Goal: Use online tool/utility: Utilize a website feature to perform a specific function

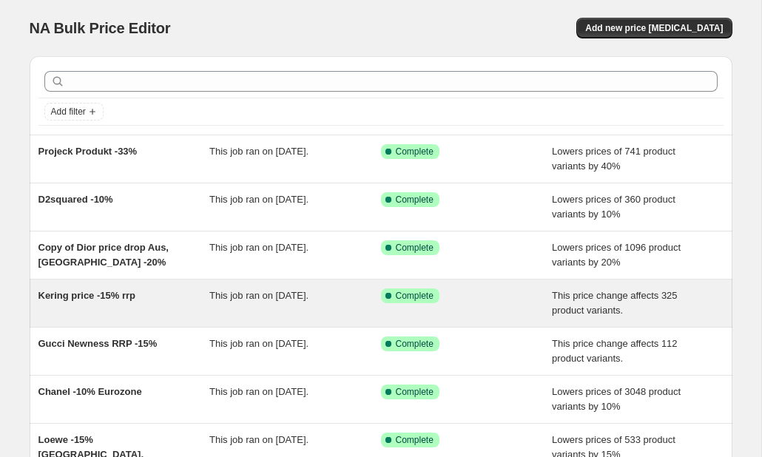
scroll to position [27, 0]
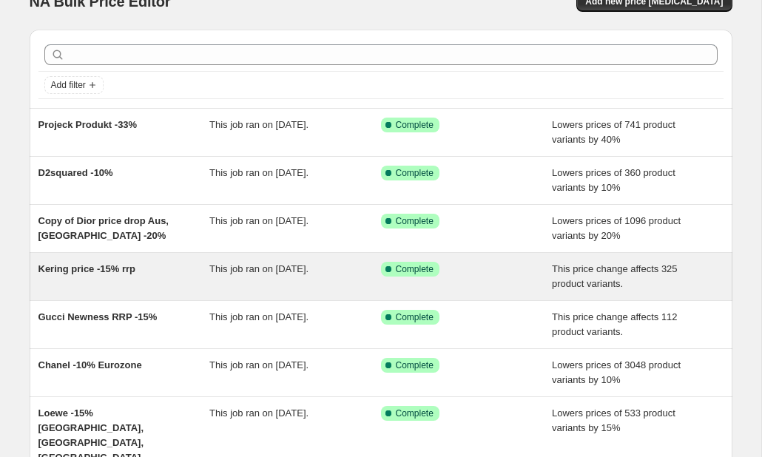
click at [112, 269] on span "Kering price -15% rrp" at bounding box center [87, 268] width 98 height 11
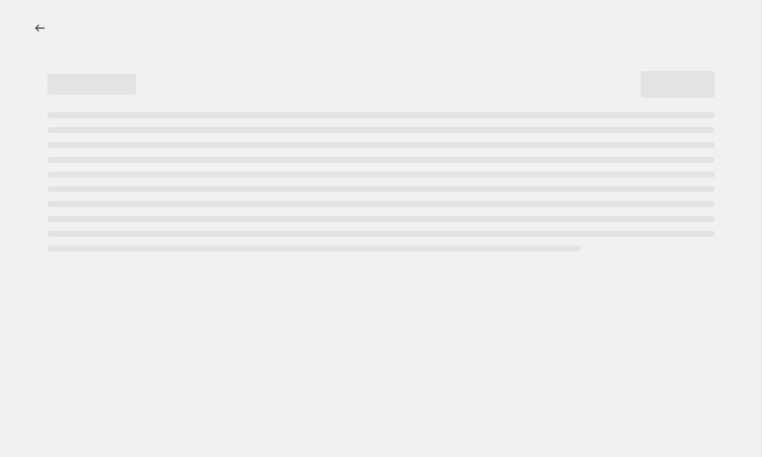
select select "pcap"
select select "no_change"
select select "tag"
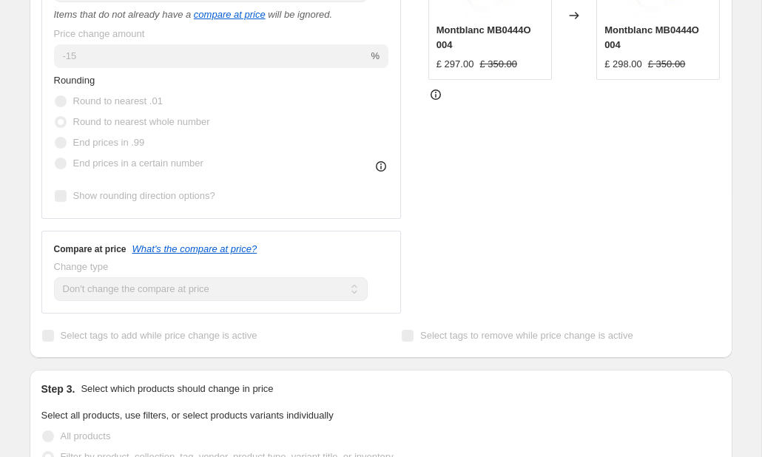
scroll to position [251, 0]
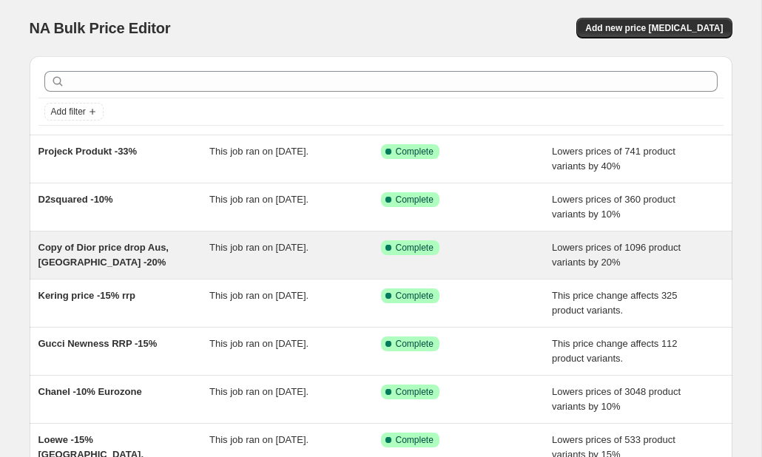
click at [122, 247] on span "Copy of Dior price drop Aus, [GEOGRAPHIC_DATA] -20%" at bounding box center [103, 255] width 130 height 26
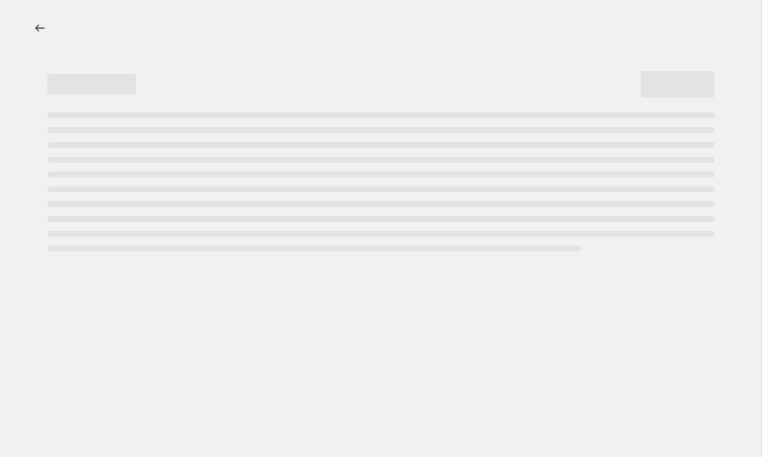
select select "percentage"
select select "vendor"
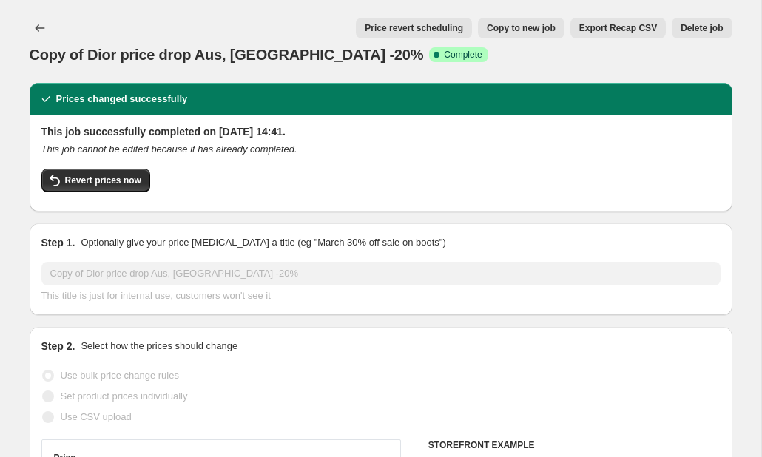
click at [438, 34] on button "Price revert scheduling" at bounding box center [414, 28] width 116 height 21
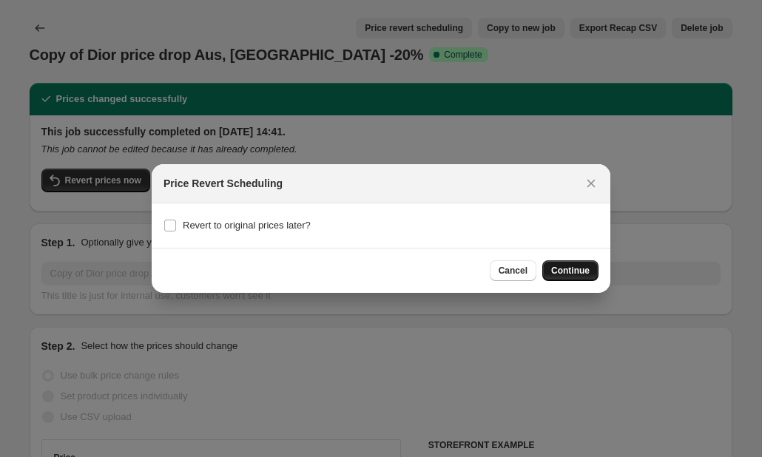
click at [583, 274] on span "Continue" at bounding box center [570, 271] width 38 height 12
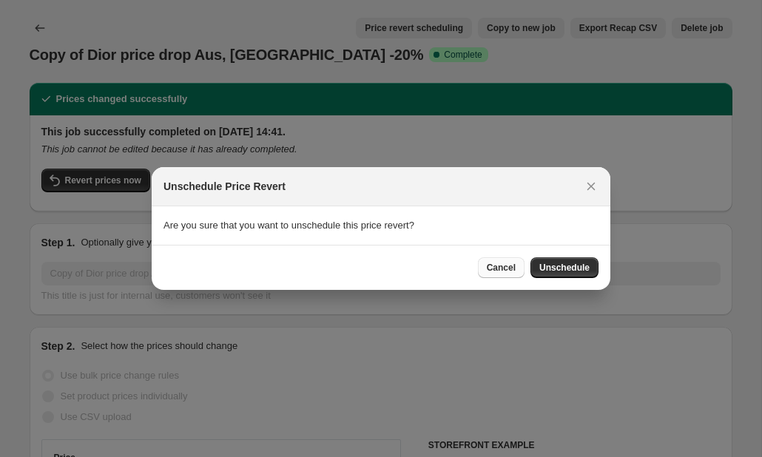
click at [505, 267] on span "Cancel" at bounding box center [501, 268] width 29 height 12
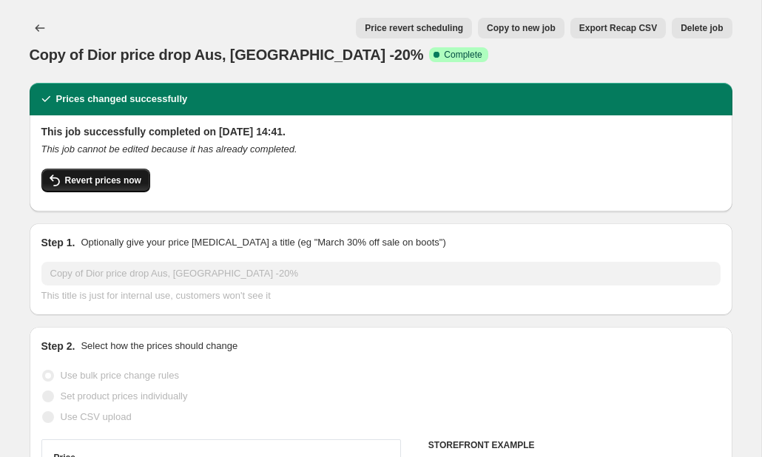
click at [144, 175] on button "Revert prices now" at bounding box center [95, 181] width 109 height 24
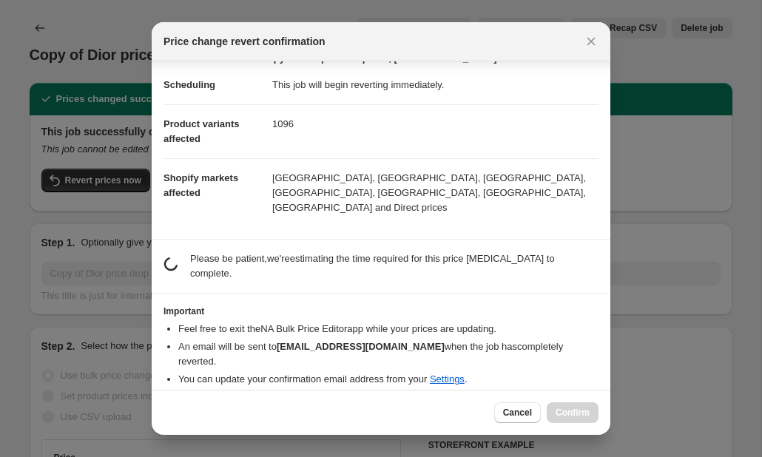
scroll to position [7, 0]
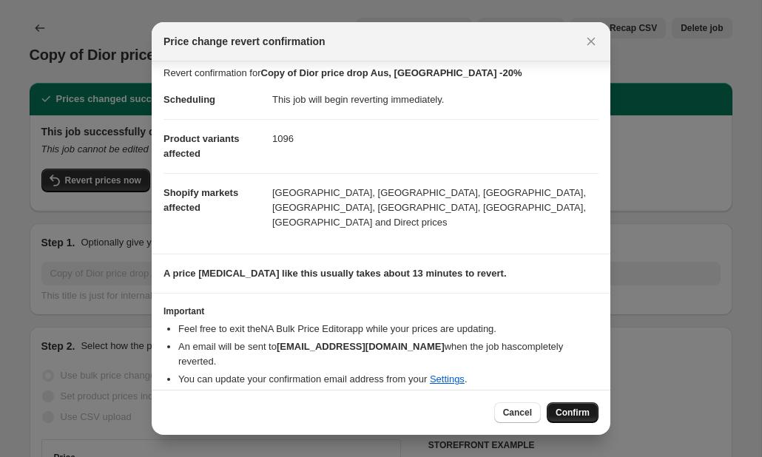
click at [559, 415] on span "Confirm" at bounding box center [573, 413] width 34 height 12
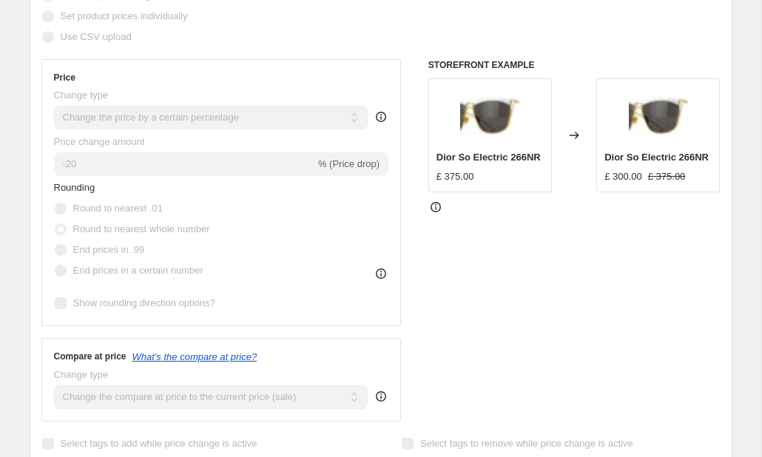
scroll to position [0, 0]
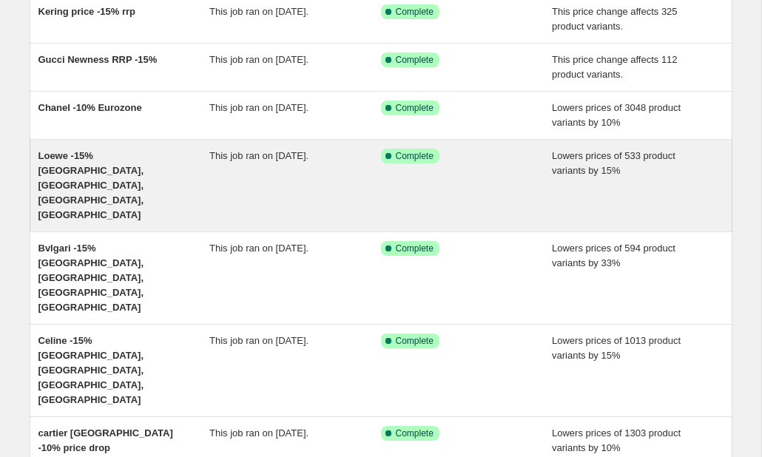
scroll to position [290, 0]
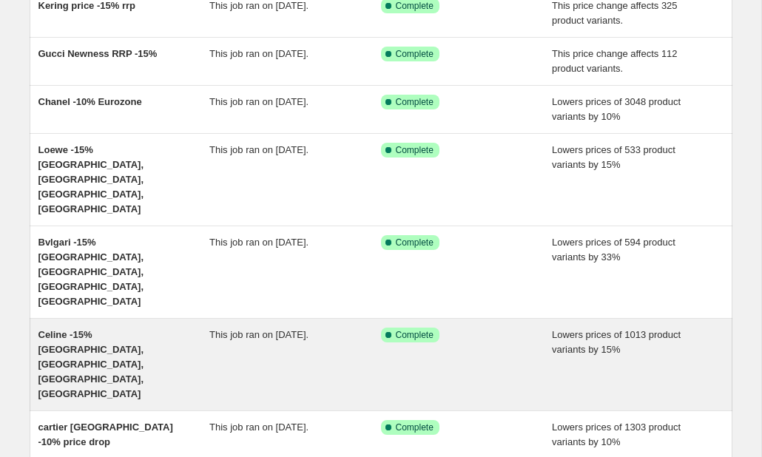
click at [110, 329] on span "Celine -15% [GEOGRAPHIC_DATA], [GEOGRAPHIC_DATA], [GEOGRAPHIC_DATA], [GEOGRAPHI…" at bounding box center [91, 364] width 106 height 70
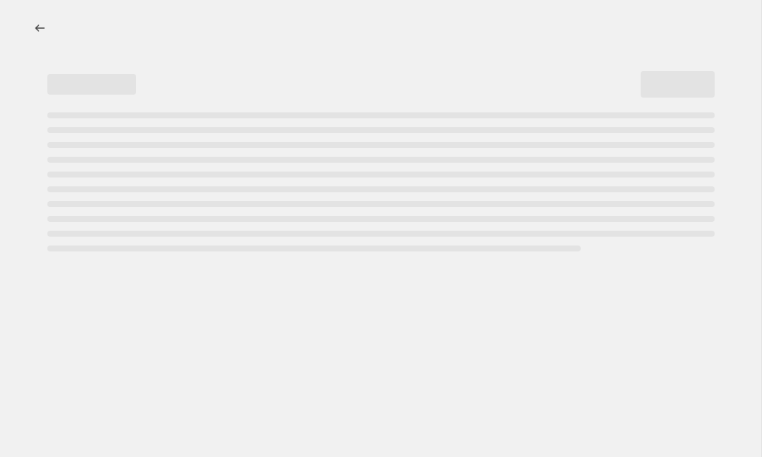
select select "percentage"
select select "vendor"
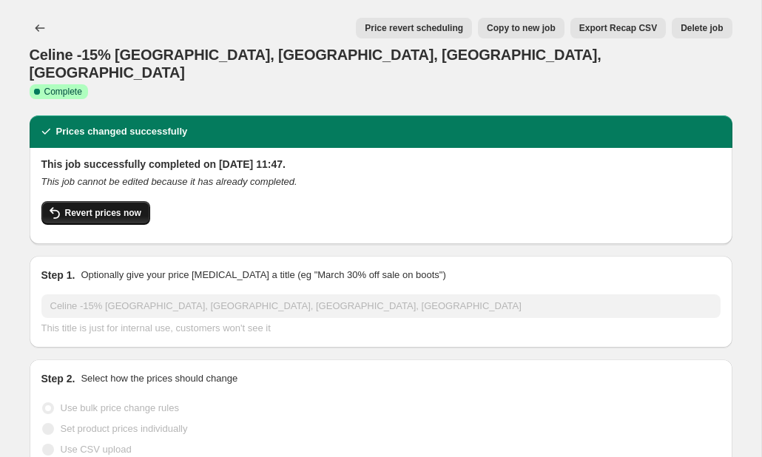
click at [106, 201] on button "Revert prices now" at bounding box center [95, 213] width 109 height 24
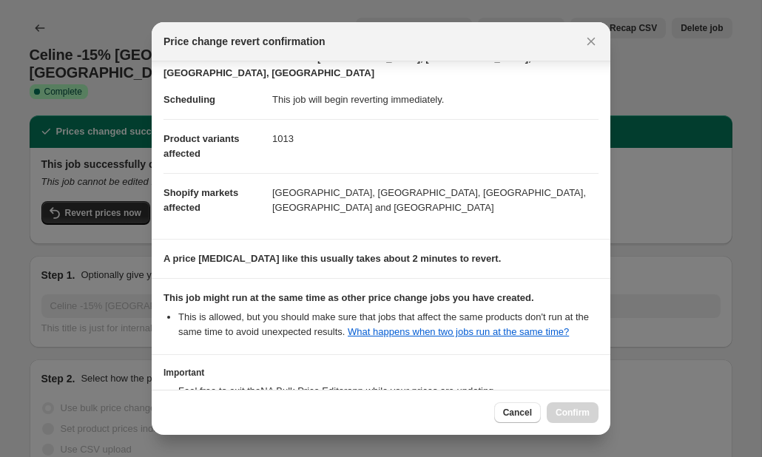
scroll to position [159, 0]
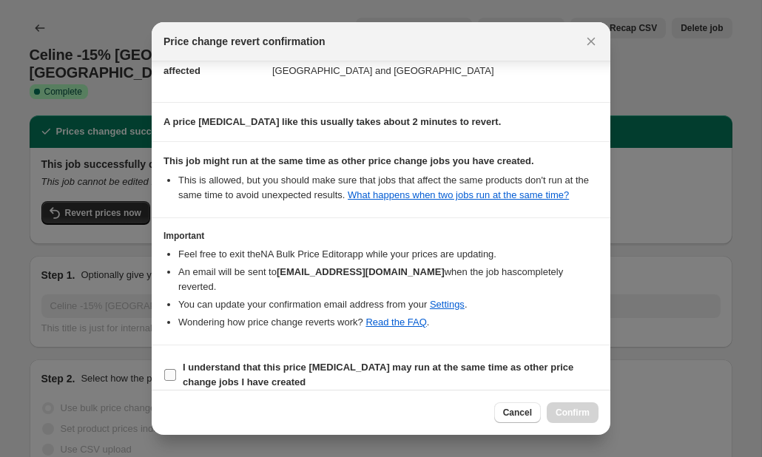
click at [167, 369] on input "I understand that this price [MEDICAL_DATA] may run at the same time as other p…" at bounding box center [170, 375] width 12 height 12
checkbox input "true"
click at [569, 423] on div "Cancel Confirm" at bounding box center [381, 412] width 459 height 45
click at [566, 416] on span "Confirm" at bounding box center [573, 413] width 34 height 12
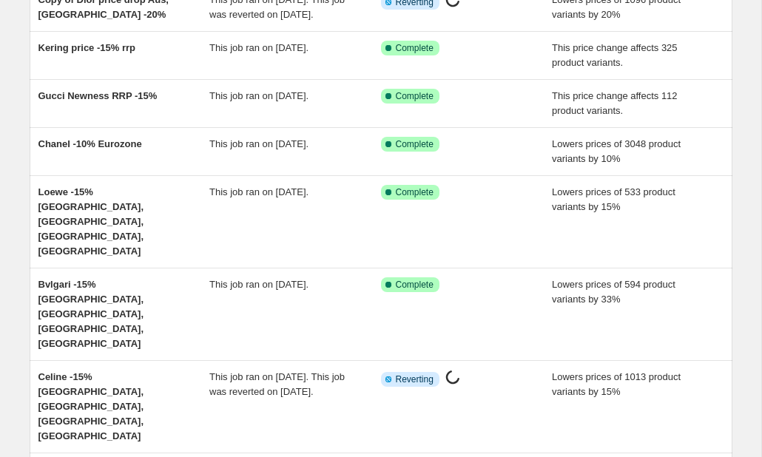
scroll to position [311, 0]
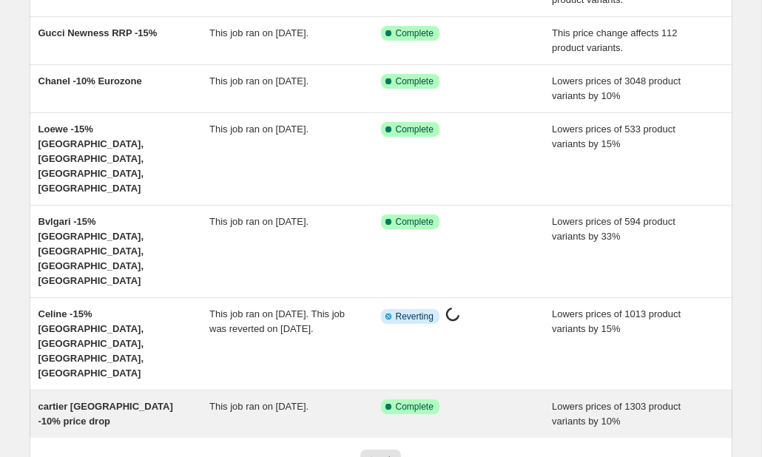
click at [152, 401] on span "cartier [GEOGRAPHIC_DATA] -10% price drop" at bounding box center [105, 414] width 135 height 26
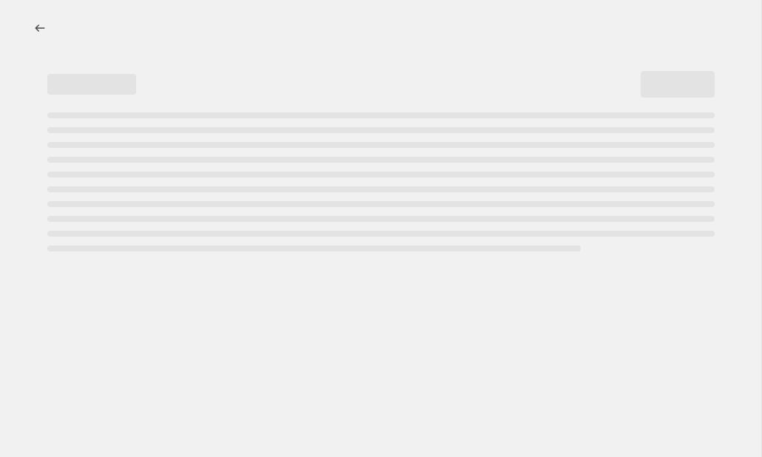
select select "percentage"
select select "vendor"
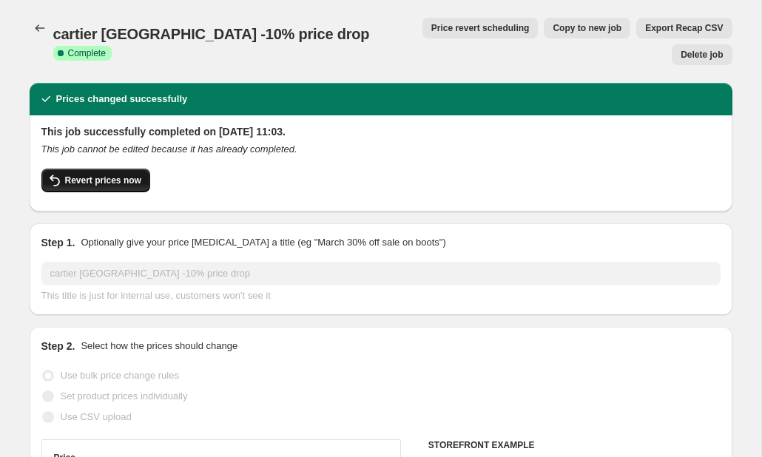
click at [125, 175] on span "Revert prices now" at bounding box center [103, 181] width 76 height 12
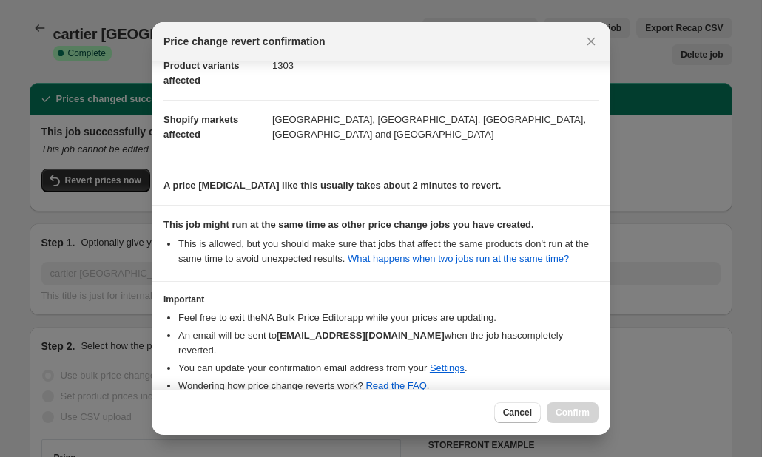
scroll to position [159, 0]
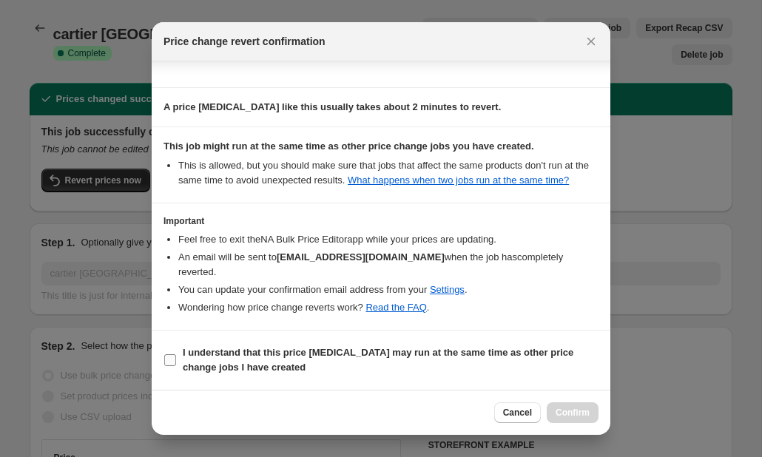
click at [172, 358] on input "I understand that this price [MEDICAL_DATA] may run at the same time as other p…" at bounding box center [170, 360] width 12 height 12
checkbox input "true"
click at [570, 414] on span "Confirm" at bounding box center [573, 413] width 34 height 12
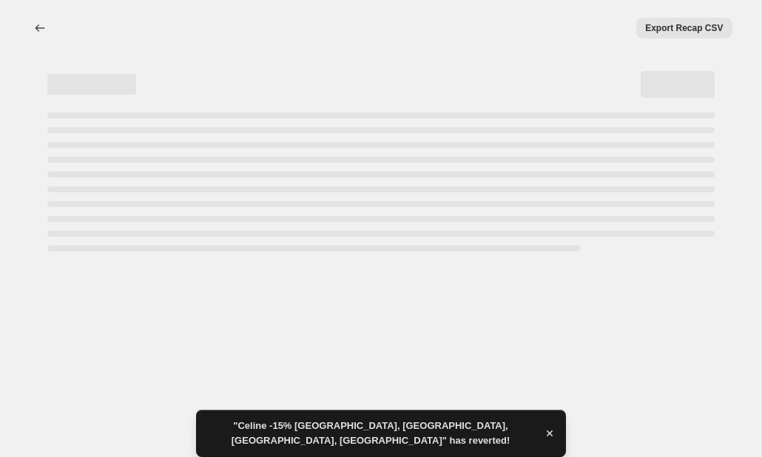
select select "percentage"
select select "vendor"
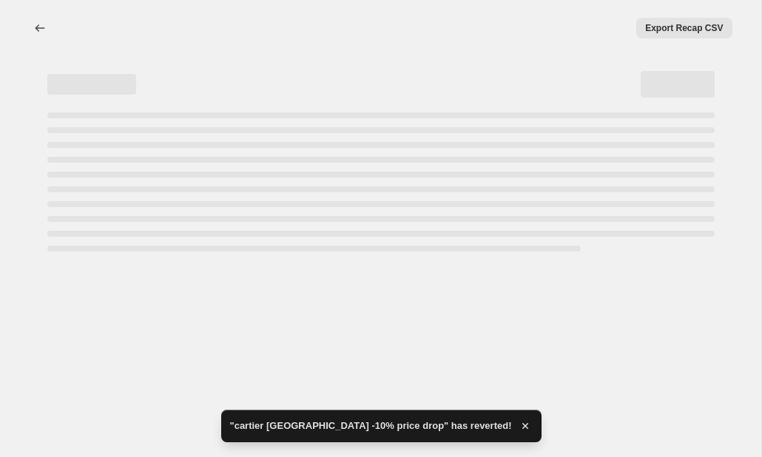
select select "percentage"
select select "vendor"
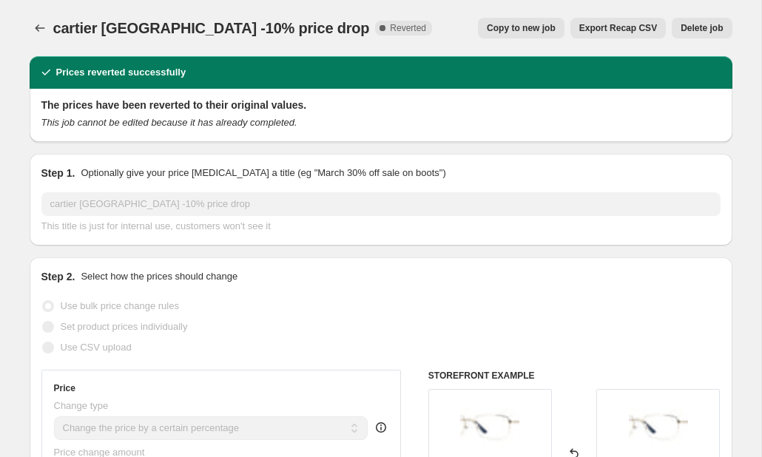
select select "percentage"
select select "vendor"
